Goal: Task Accomplishment & Management: Manage account settings

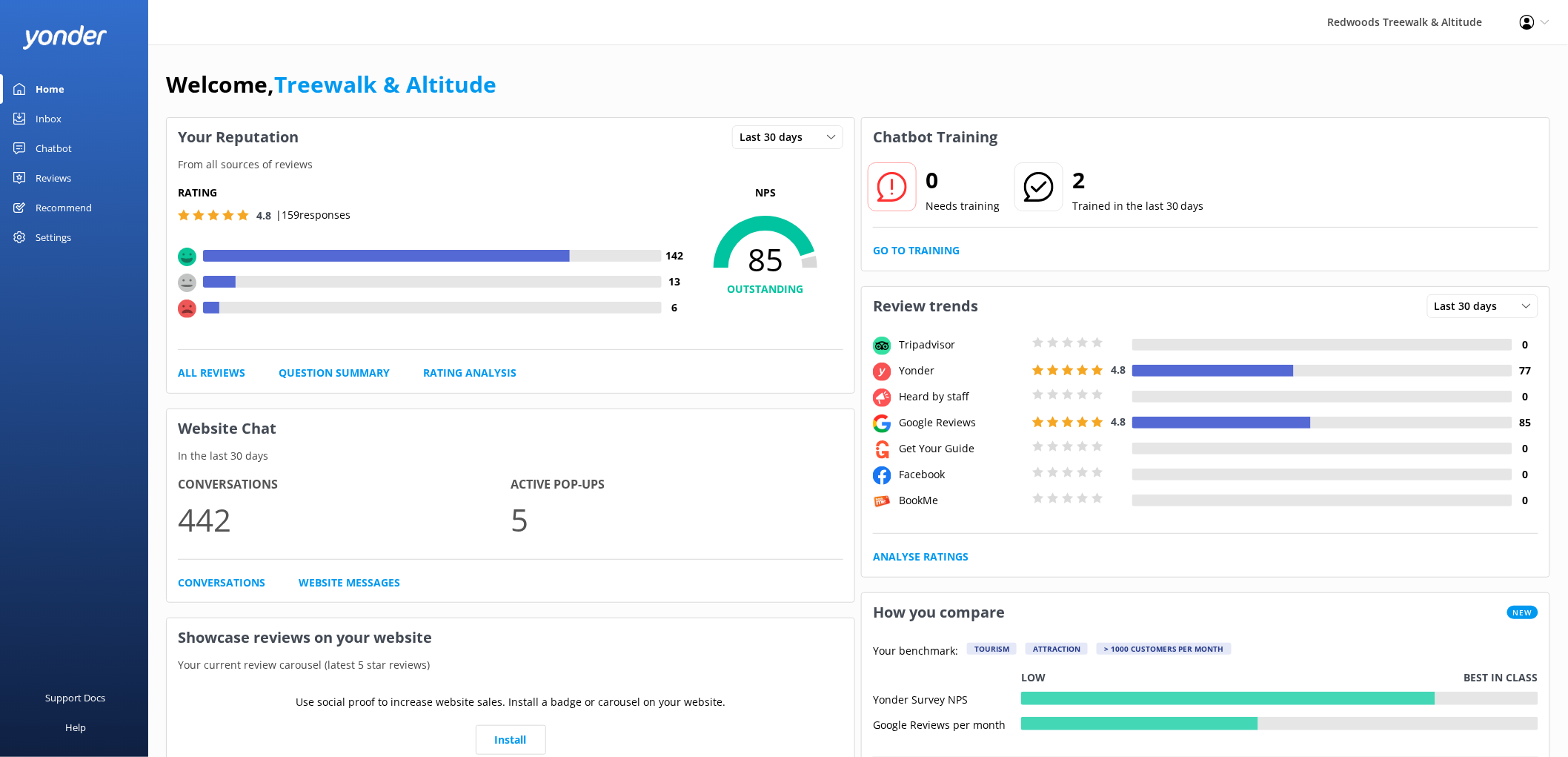
click at [62, 180] on div "Reviews" at bounding box center [53, 178] width 35 height 29
